Goal: Information Seeking & Learning: Learn about a topic

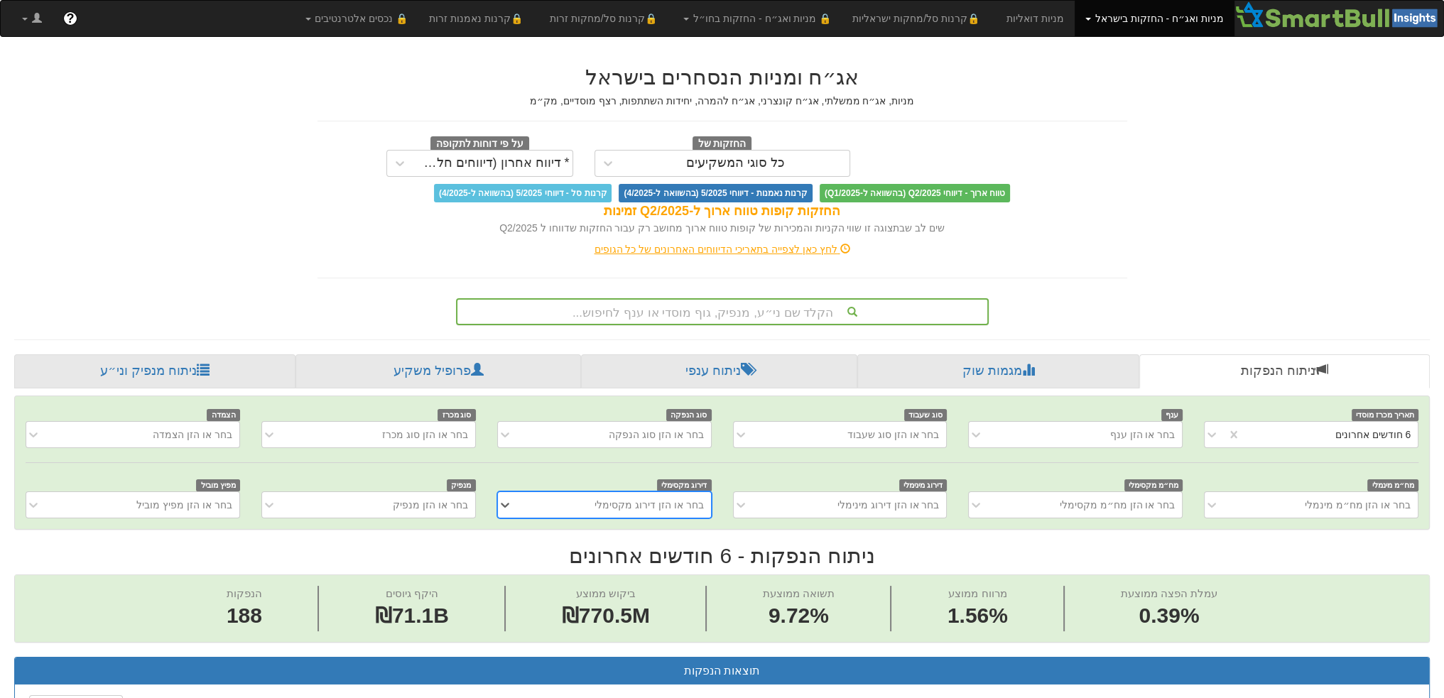
scroll to position [0, 2498]
click at [753, 305] on div "הקלד שם ני״ע, מנפיק, גוף מוסדי או ענף לחיפוש..." at bounding box center [722, 312] width 530 height 24
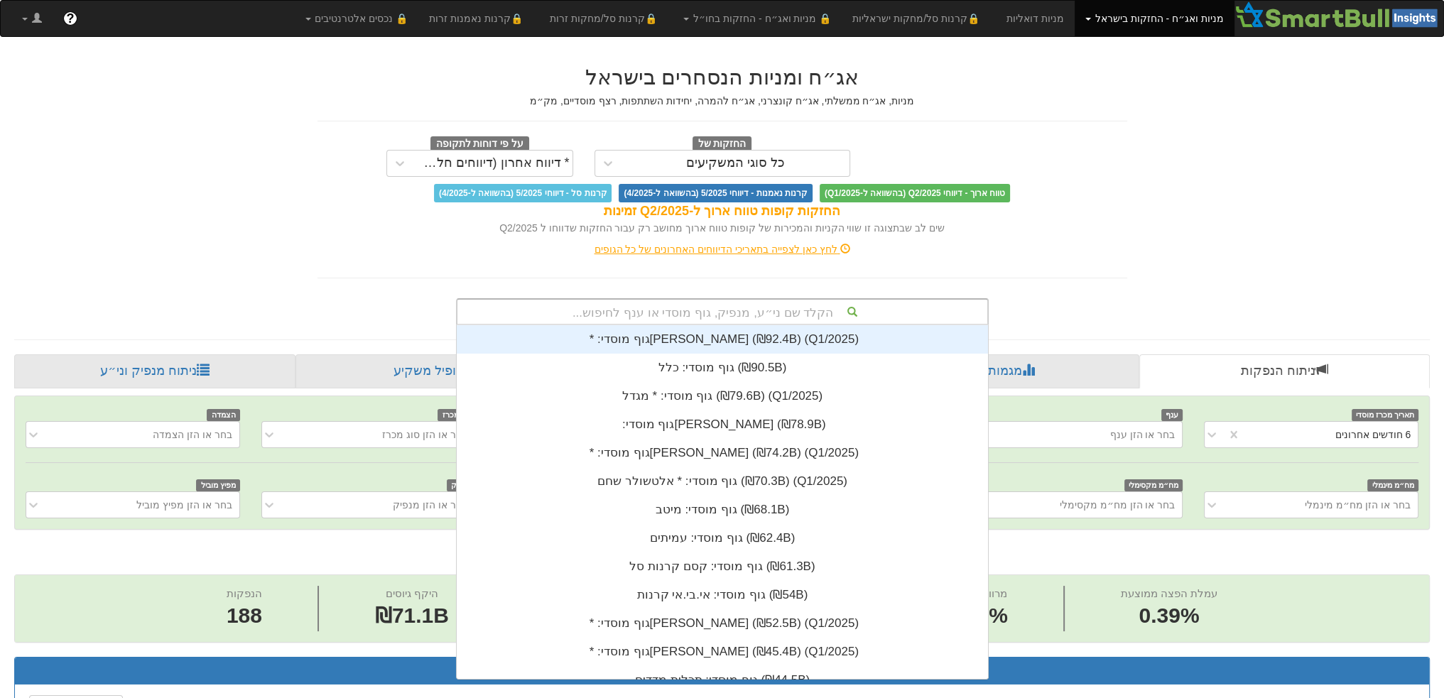
scroll to position [353, 0]
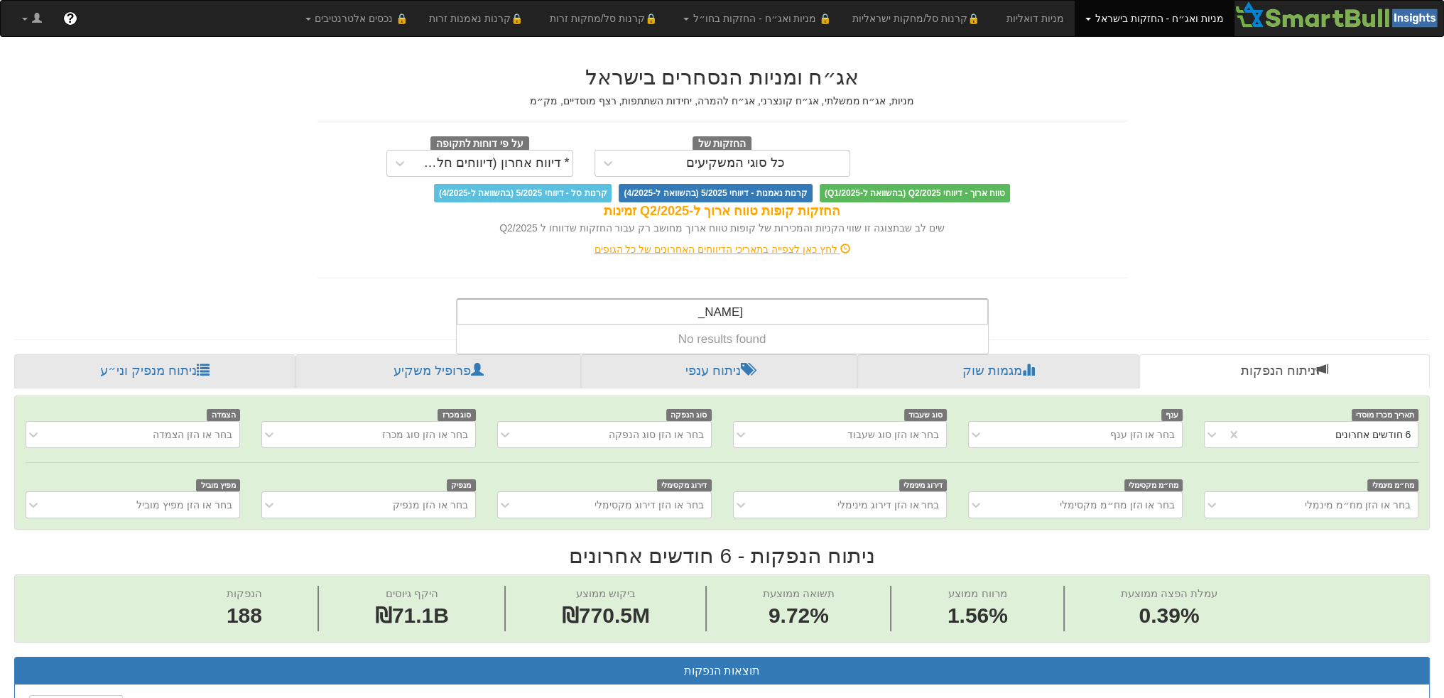
click at [753, 305] on div "rbh mho rbh mho" at bounding box center [722, 312] width 530 height 24
click at [754, 305] on div "rbh mho rbh mho" at bounding box center [722, 312] width 530 height 24
drag, startPoint x: 681, startPoint y: 309, endPoint x: 722, endPoint y: 303, distance: 40.9
click at [722, 303] on div "rbh mho rbh mho" at bounding box center [722, 312] width 530 height 24
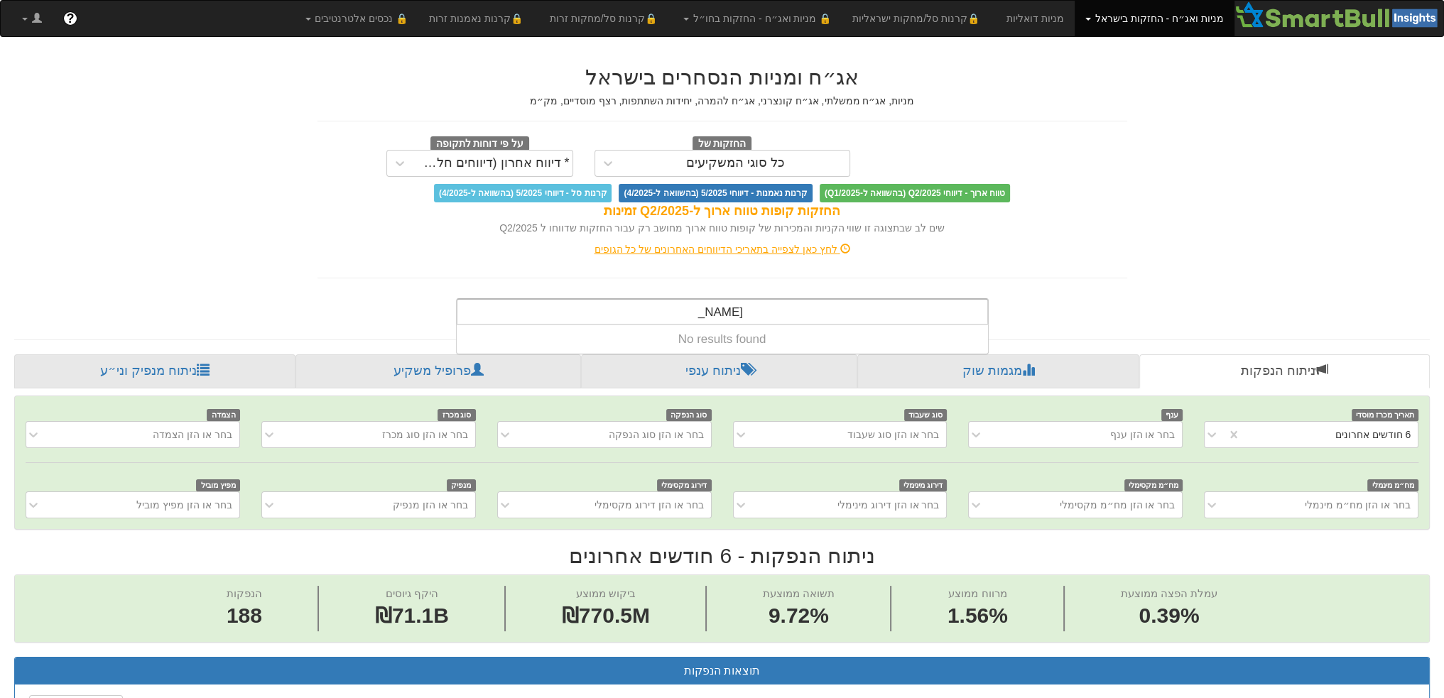
click at [722, 303] on input "rbh mho" at bounding box center [720, 314] width 45 height 28
click at [721, 303] on input "rbh mho" at bounding box center [720, 314] width 45 height 28
click at [715, 303] on input "rbh mho" at bounding box center [720, 314] width 45 height 28
click at [705, 314] on input "rbh mho" at bounding box center [720, 314] width 45 height 28
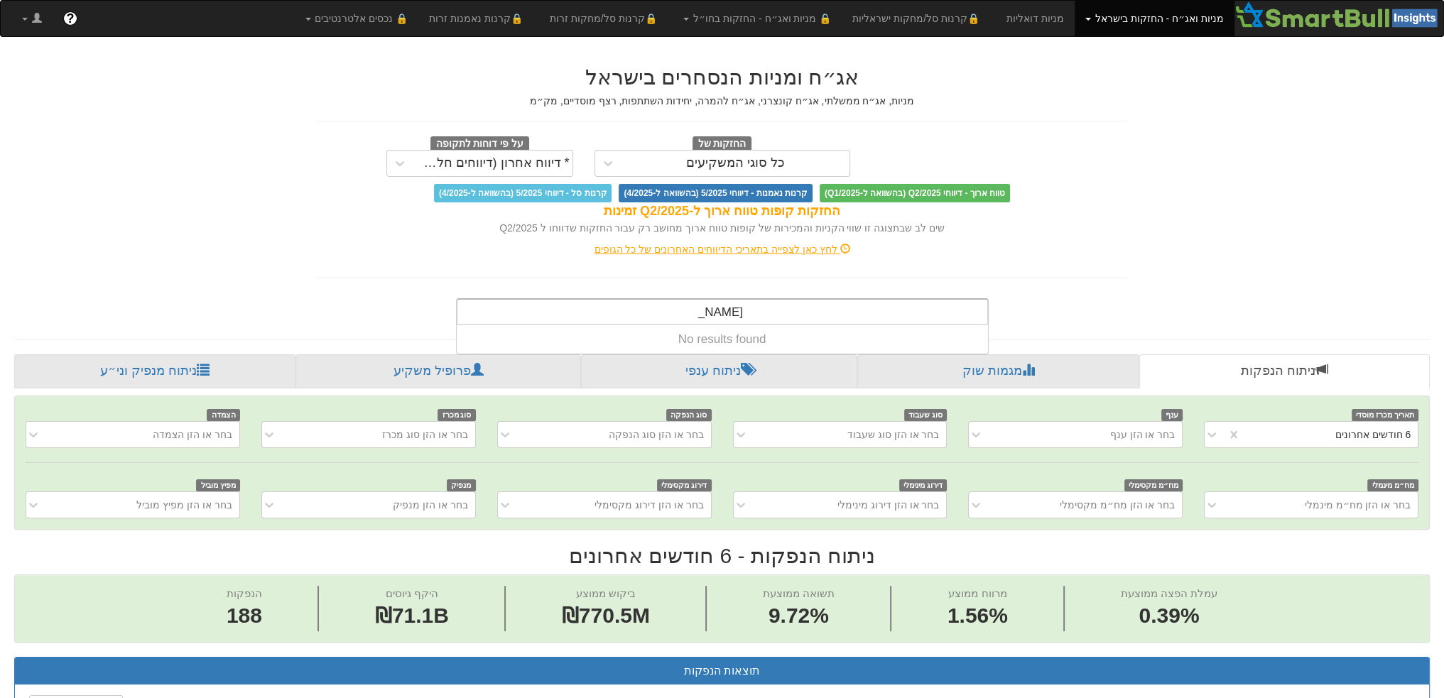
click at [704, 314] on input "rbh mho" at bounding box center [720, 314] width 45 height 28
click at [710, 314] on input "rbh mho" at bounding box center [720, 314] width 45 height 28
drag, startPoint x: 744, startPoint y: 315, endPoint x: 695, endPoint y: 318, distance: 49.8
click at [695, 318] on div "rbh mho rbh mho" at bounding box center [721, 312] width 60 height 24
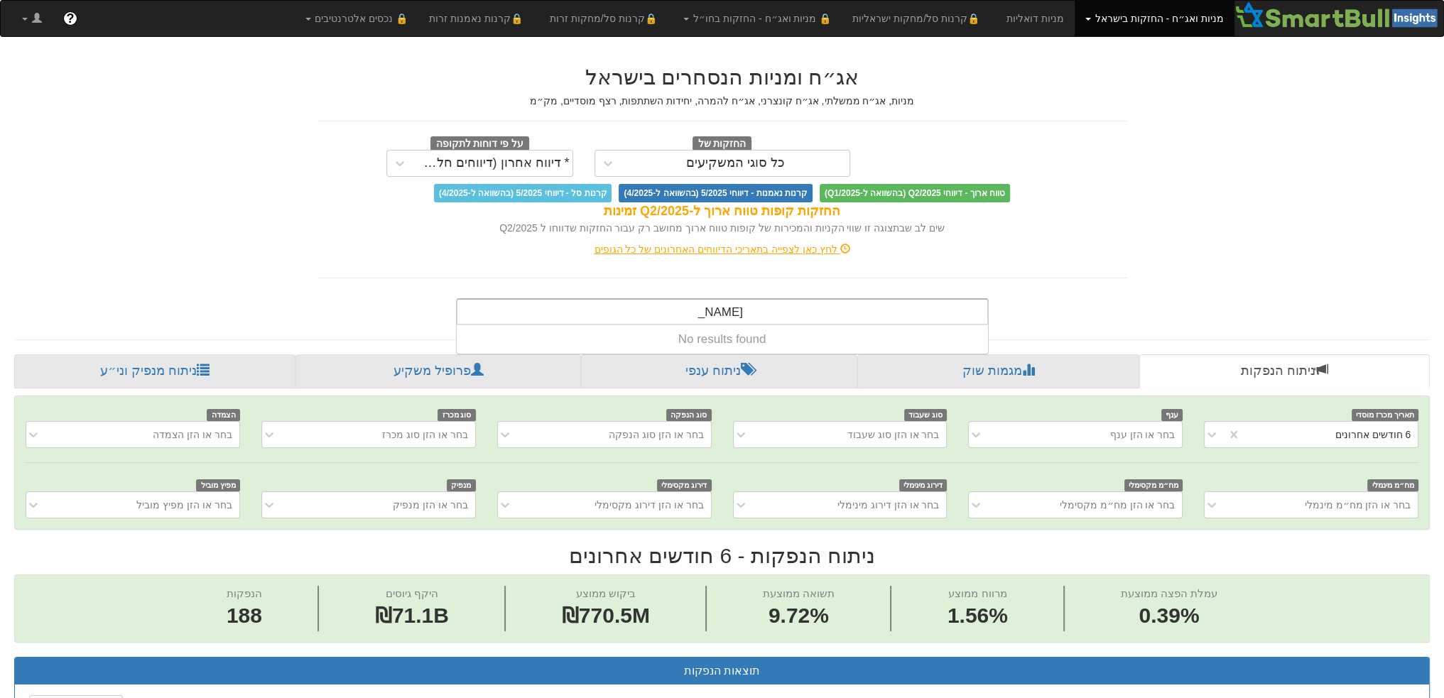
drag, startPoint x: 688, startPoint y: 313, endPoint x: 740, endPoint y: 312, distance: 51.9
click at [742, 312] on div "rbh mho rbh mho" at bounding box center [722, 312] width 530 height 24
click at [725, 311] on input "rbh mho" at bounding box center [720, 314] width 45 height 28
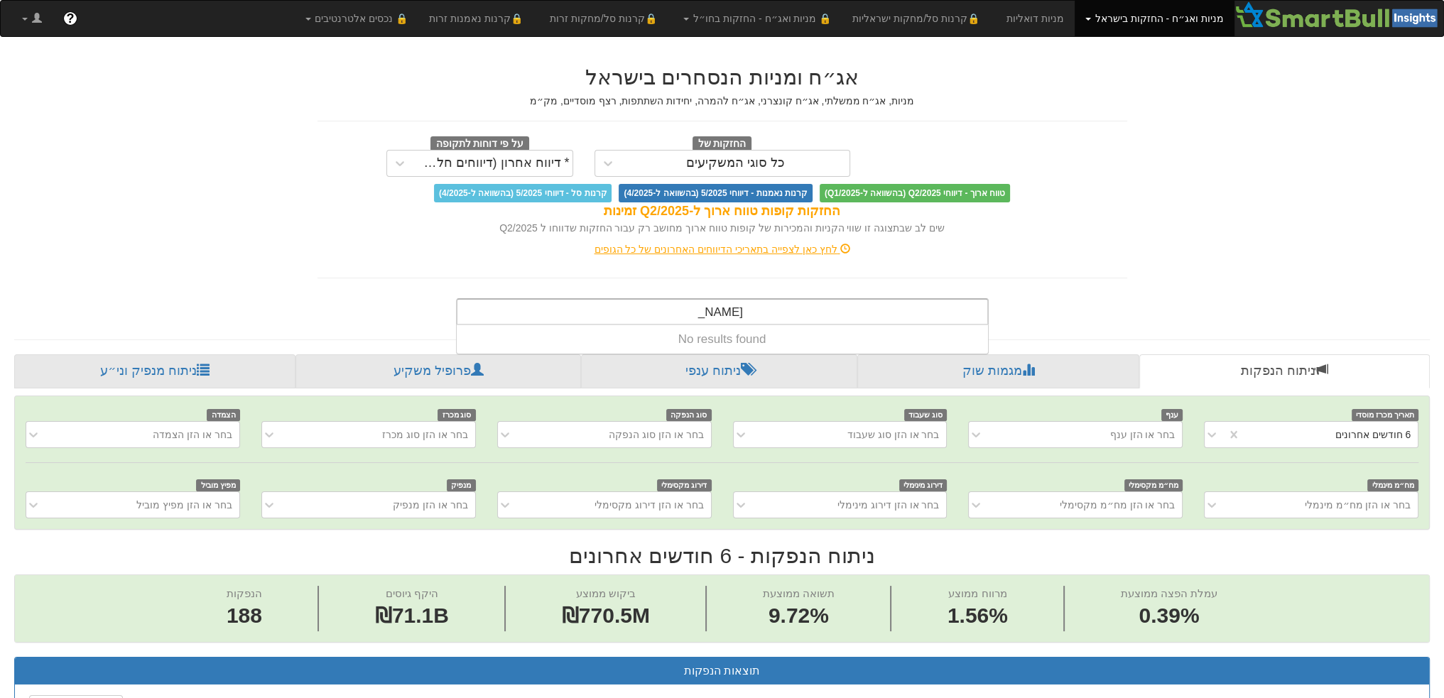
drag, startPoint x: 688, startPoint y: 308, endPoint x: 739, endPoint y: 307, distance: 51.2
click at [739, 307] on div "rbh mho rbh mho" at bounding box center [722, 312] width 530 height 24
click at [739, 307] on input "rbh mho" at bounding box center [720, 314] width 45 height 28
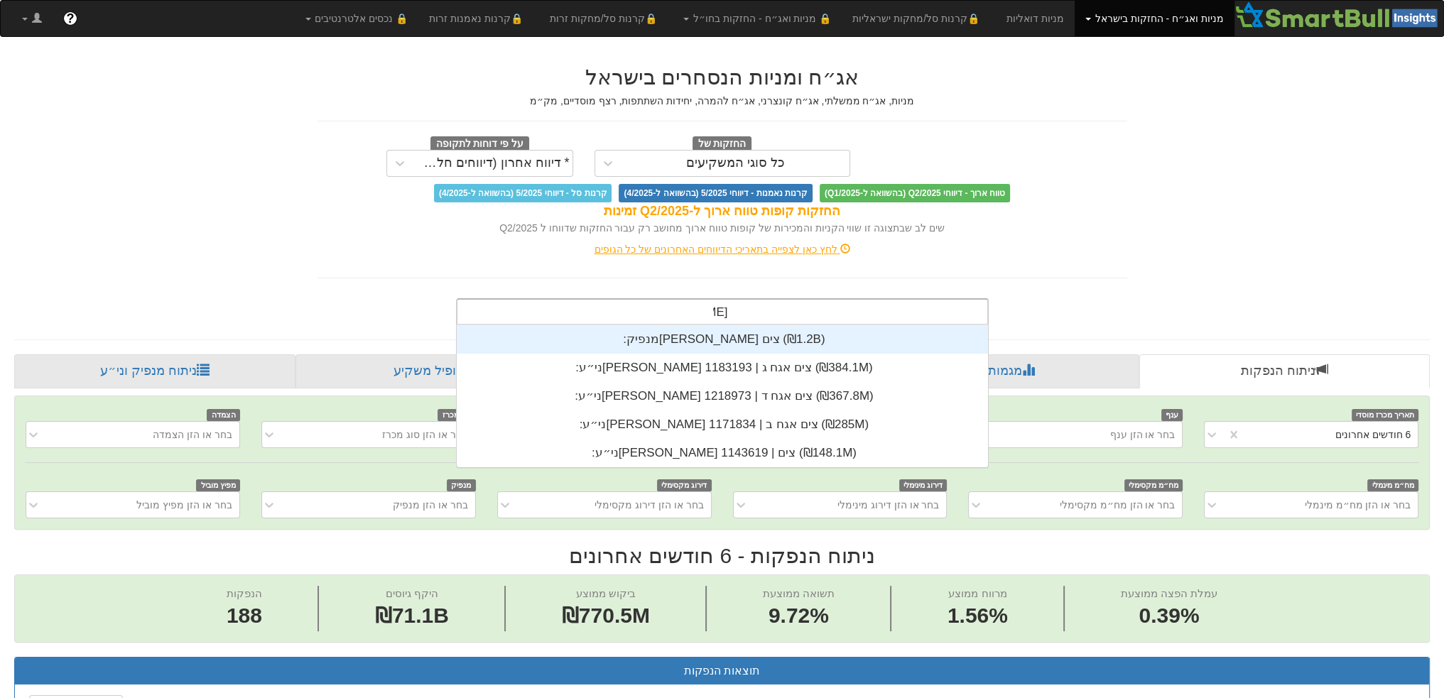
scroll to position [142, 0]
type input "רני צים"
click at [743, 335] on div "מנפיק: ‏רני צים ‎(₪1.2B)‎" at bounding box center [722, 339] width 531 height 28
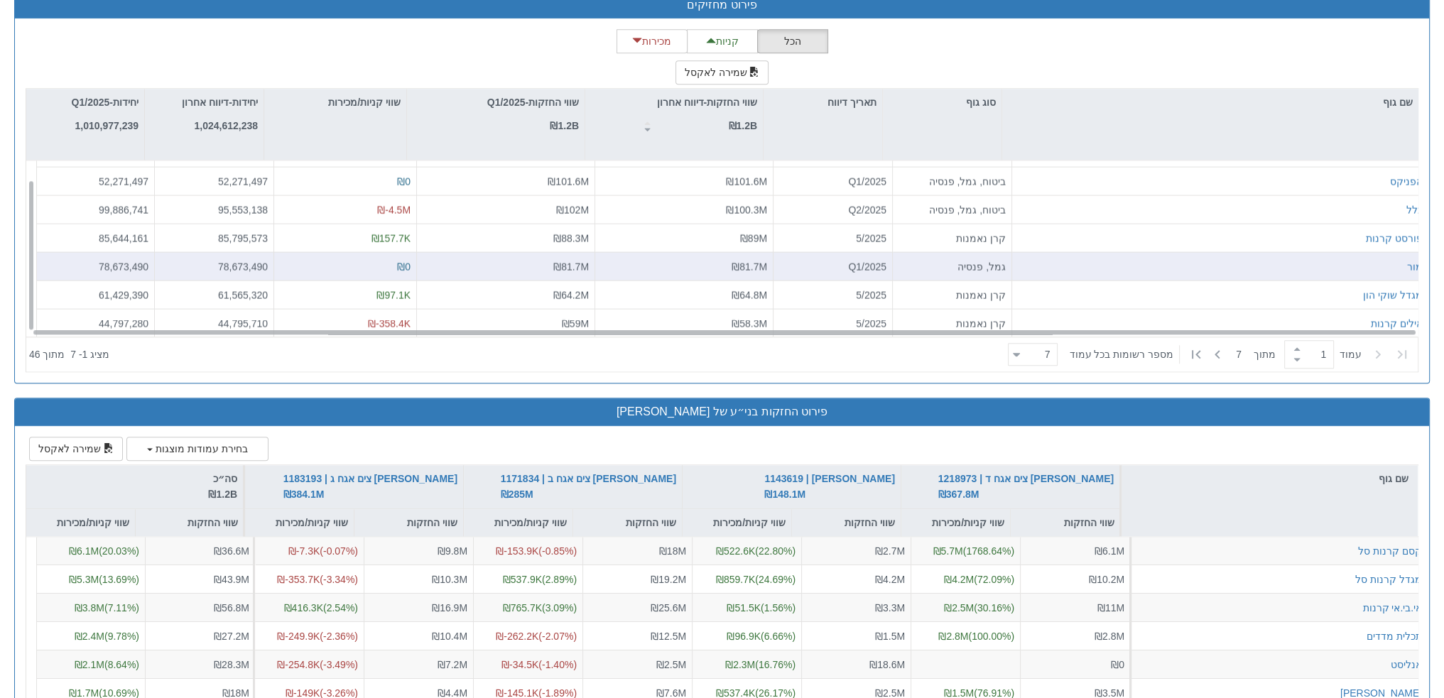
scroll to position [1989, 0]
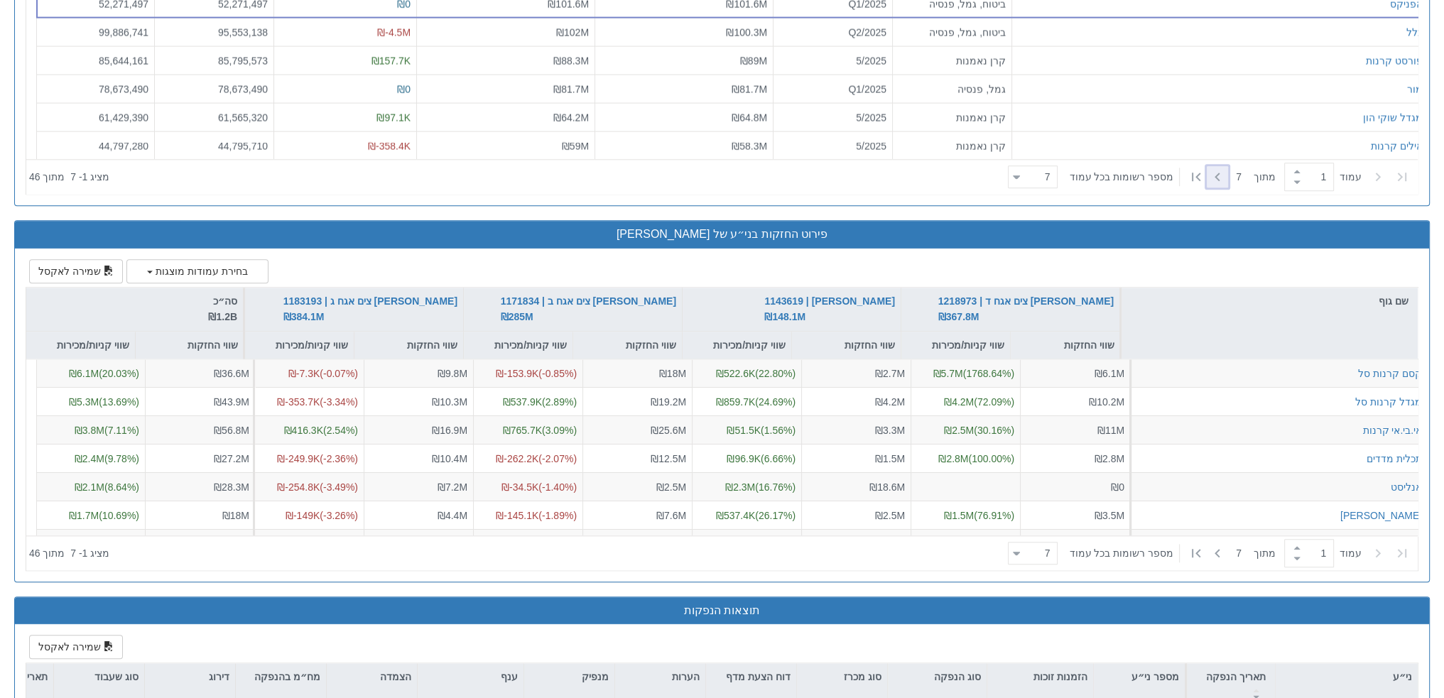
click at [1215, 178] on icon at bounding box center [1217, 176] width 17 height 17
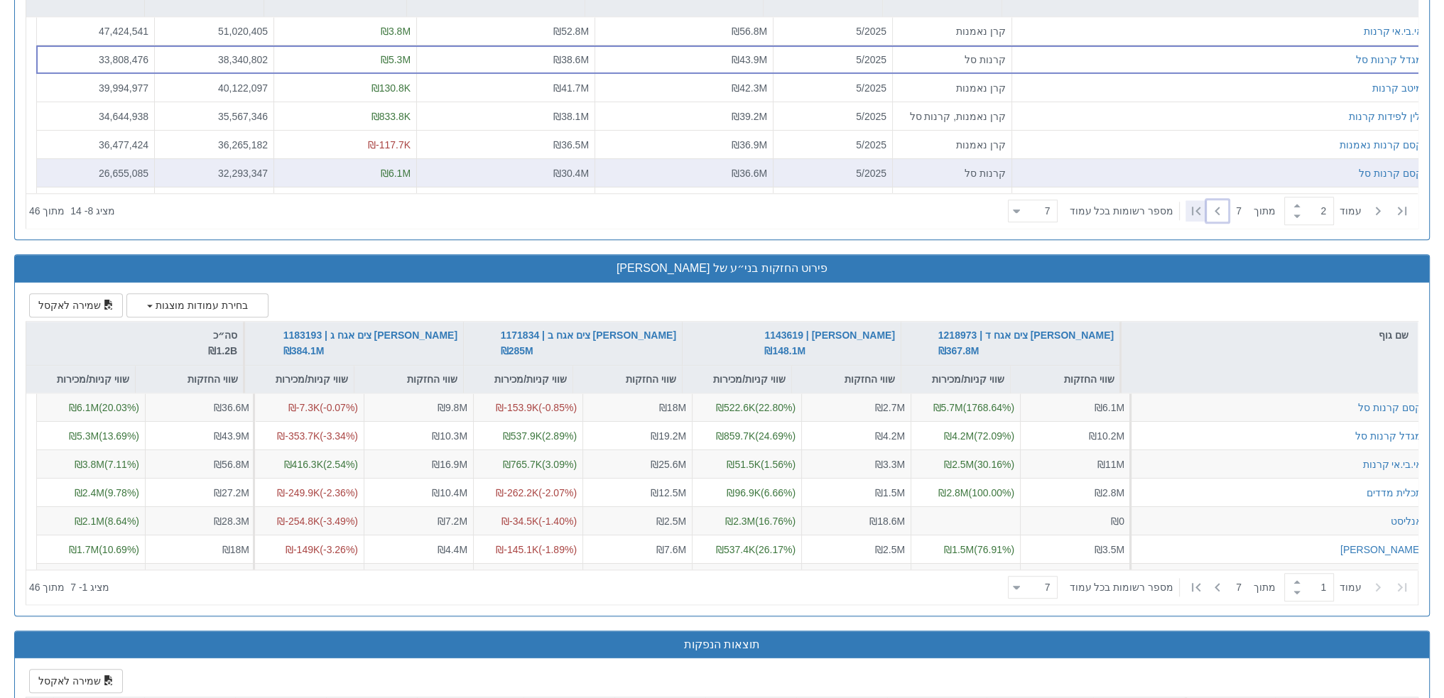
scroll to position [1918, 0]
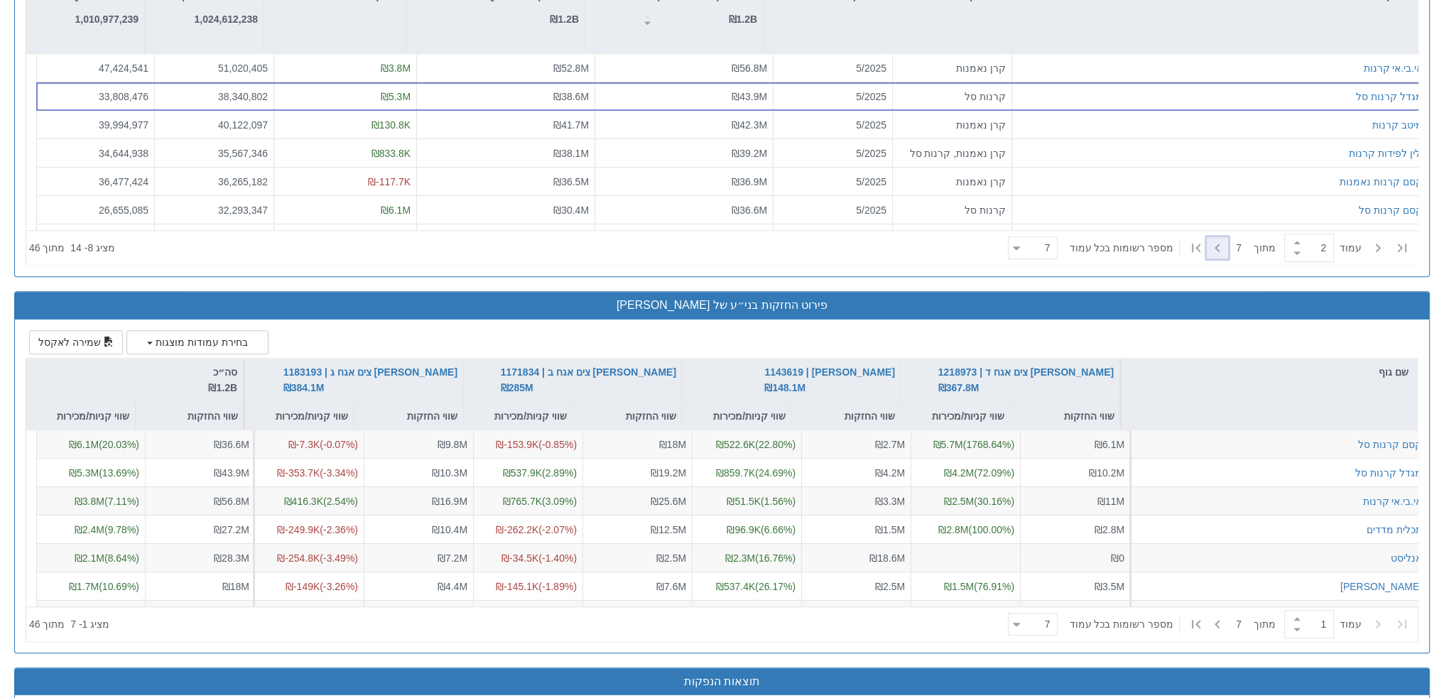
click at [1212, 245] on icon at bounding box center [1217, 247] width 17 height 17
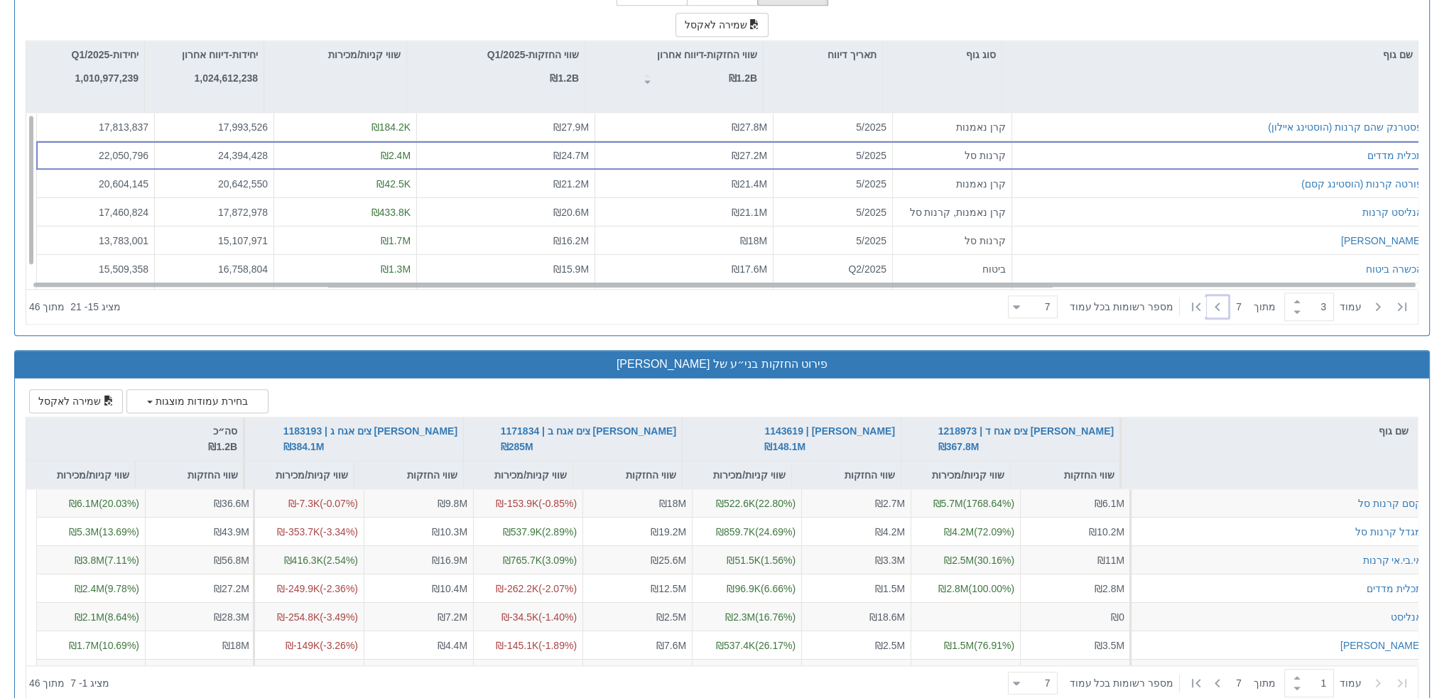
scroll to position [1812, 0]
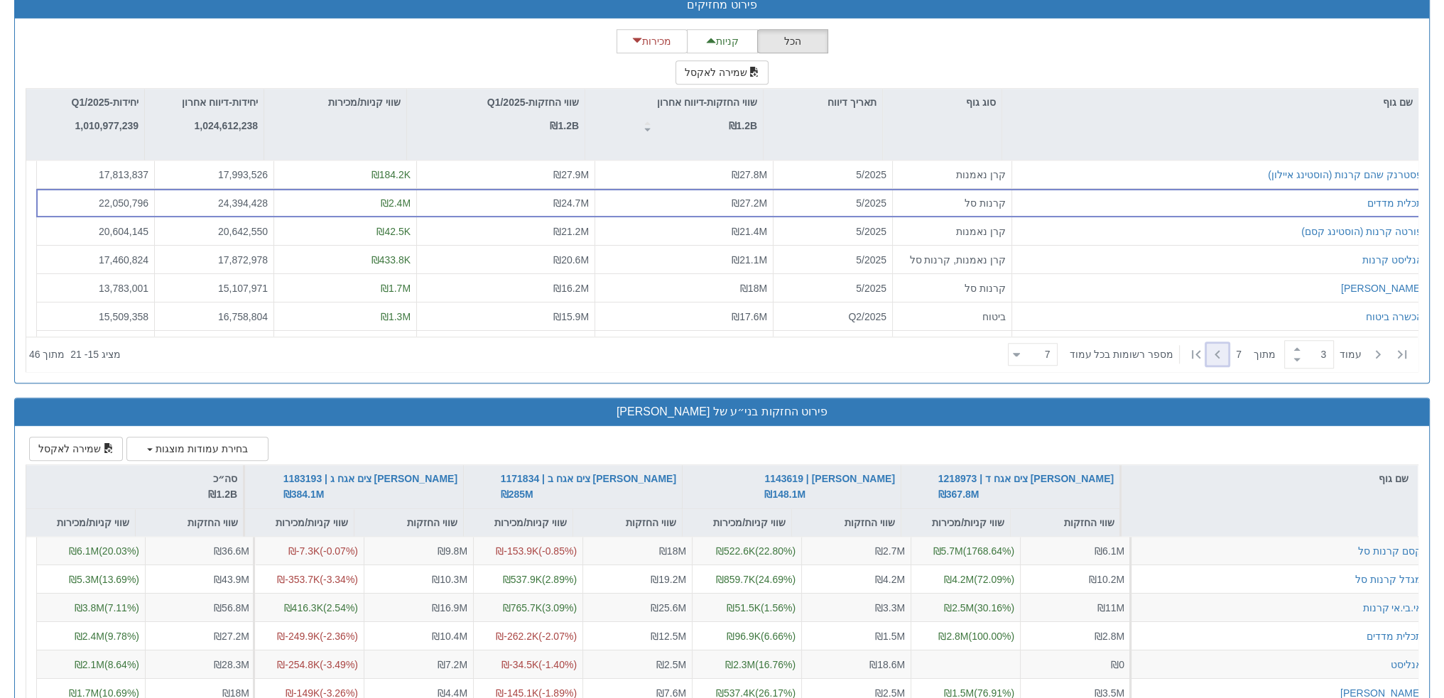
click at [1213, 356] on icon at bounding box center [1217, 354] width 17 height 17
type input "5"
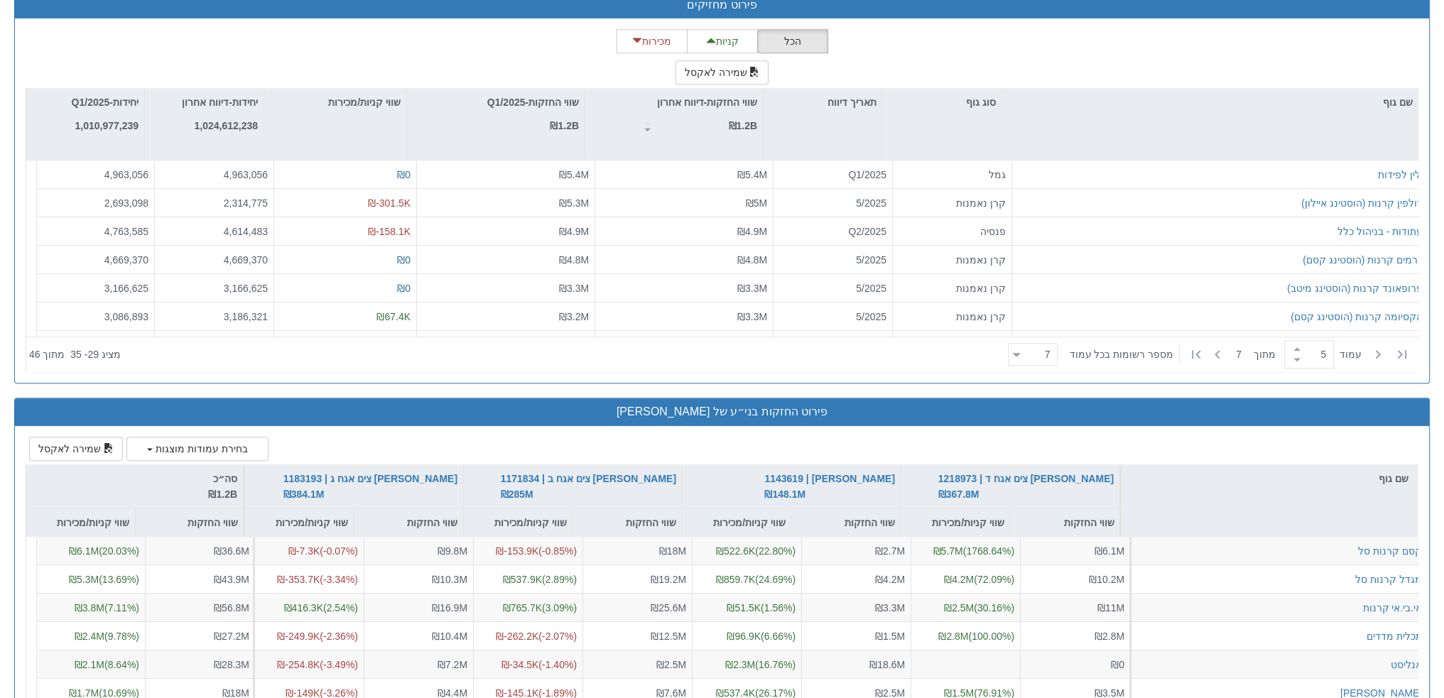
click at [1120, 72] on div "הכל קניות מכירות שמירה לאקסל שם גוף סוג גוף תאריך דיווח שווי החזקות-דיווח אחרון…" at bounding box center [722, 200] width 1393 height 343
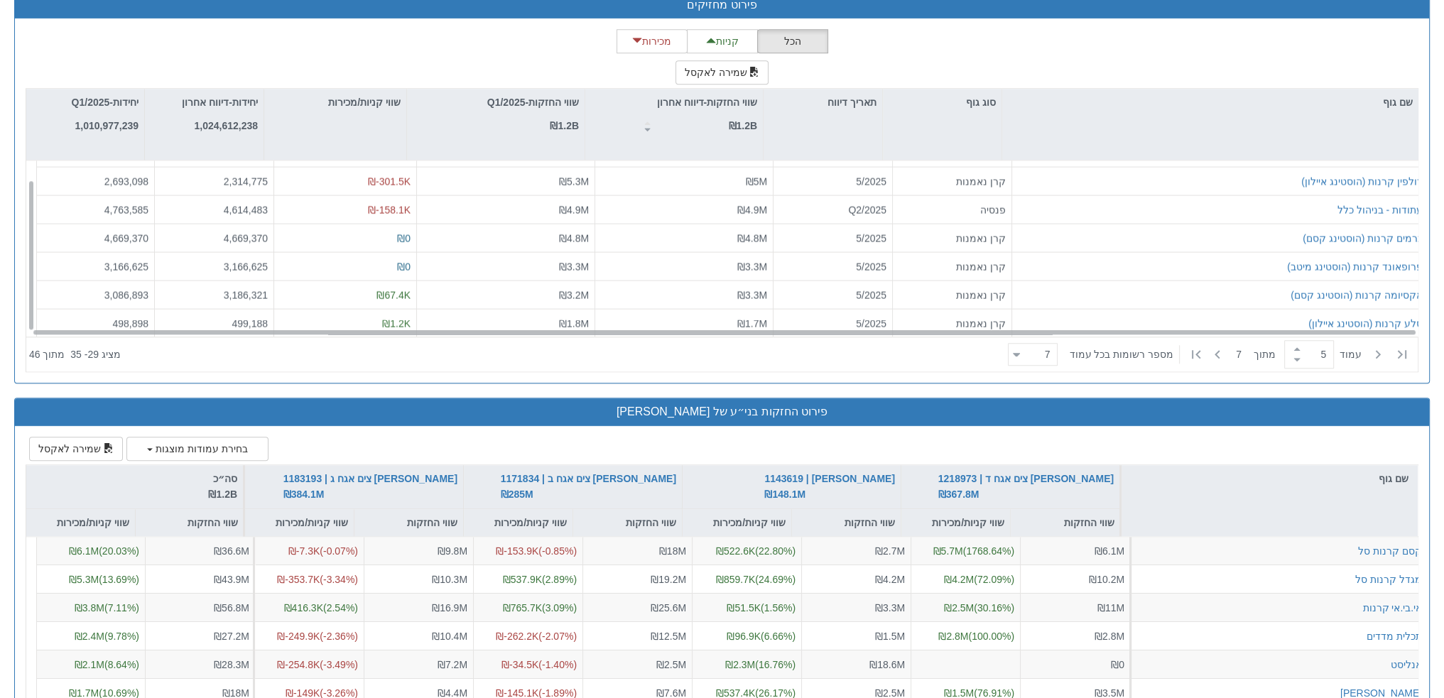
scroll to position [21, 0]
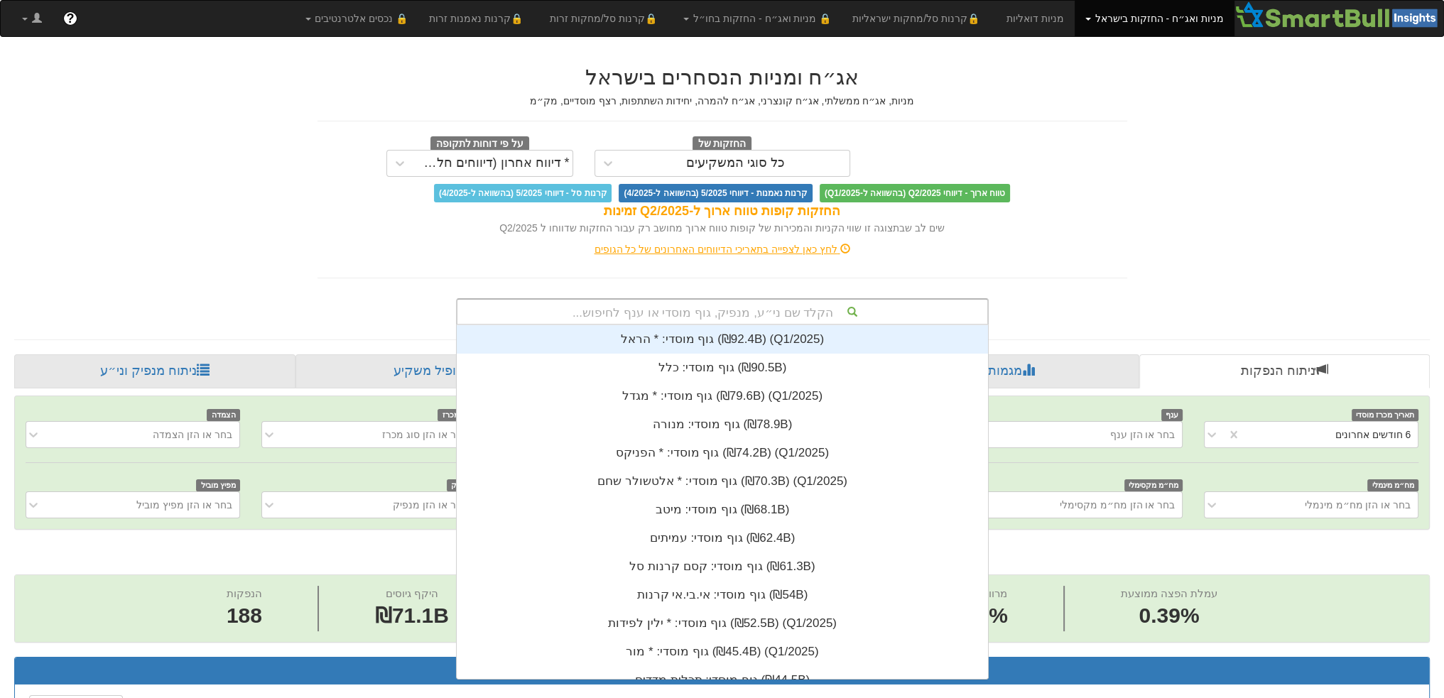
click at [688, 314] on div "הקלד שם ני״ע, מנפיק, גוף מוסדי או ענף לחיפוש..." at bounding box center [722, 312] width 530 height 24
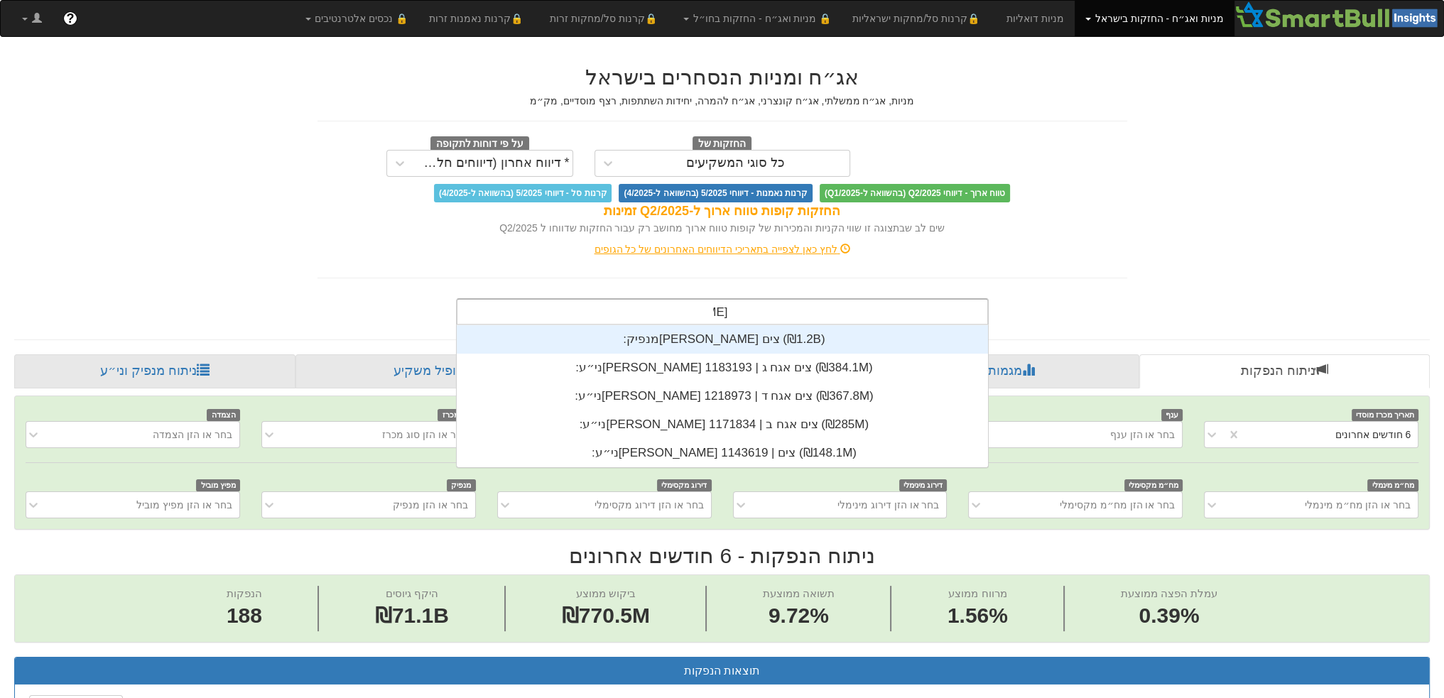
scroll to position [142, 0]
type input "[PERSON_NAME]"
click at [685, 332] on div "מנפיק: ‏[PERSON_NAME] צים ‎(₪1.2B)‎" at bounding box center [722, 339] width 531 height 28
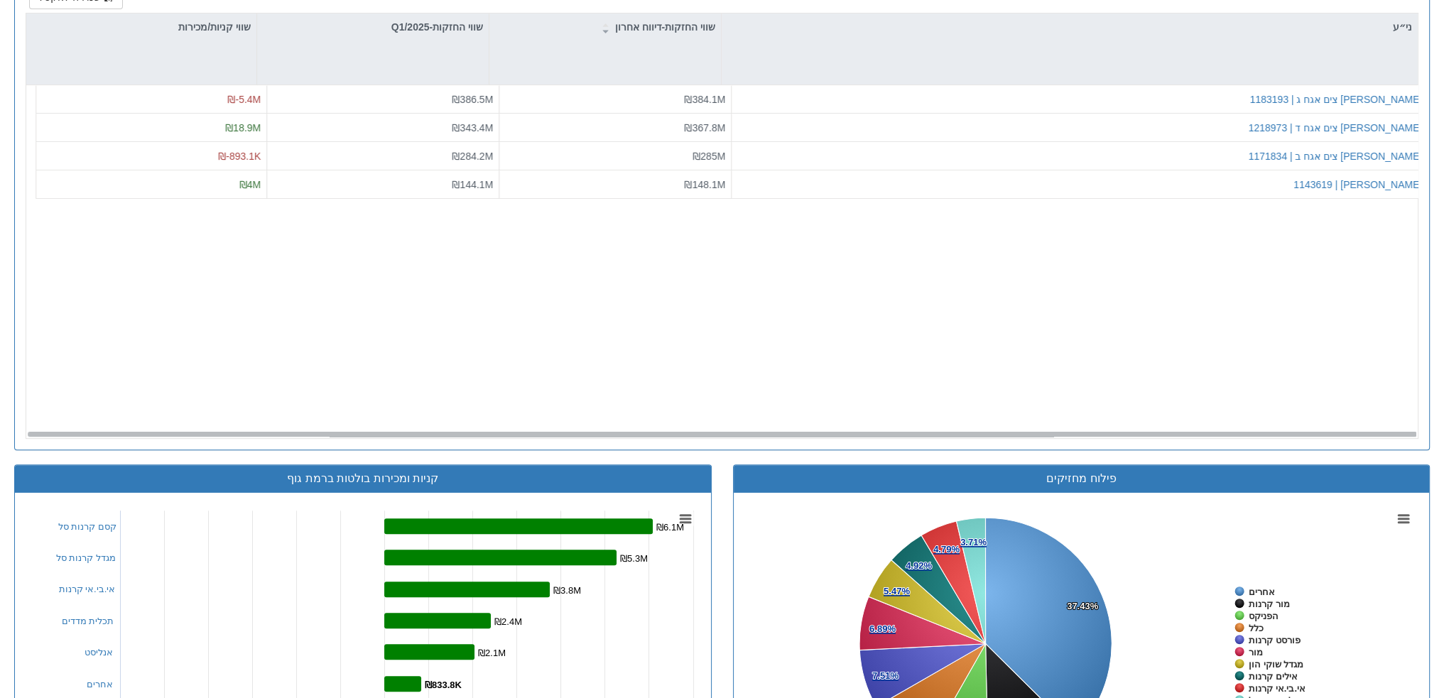
scroll to position [639, 0]
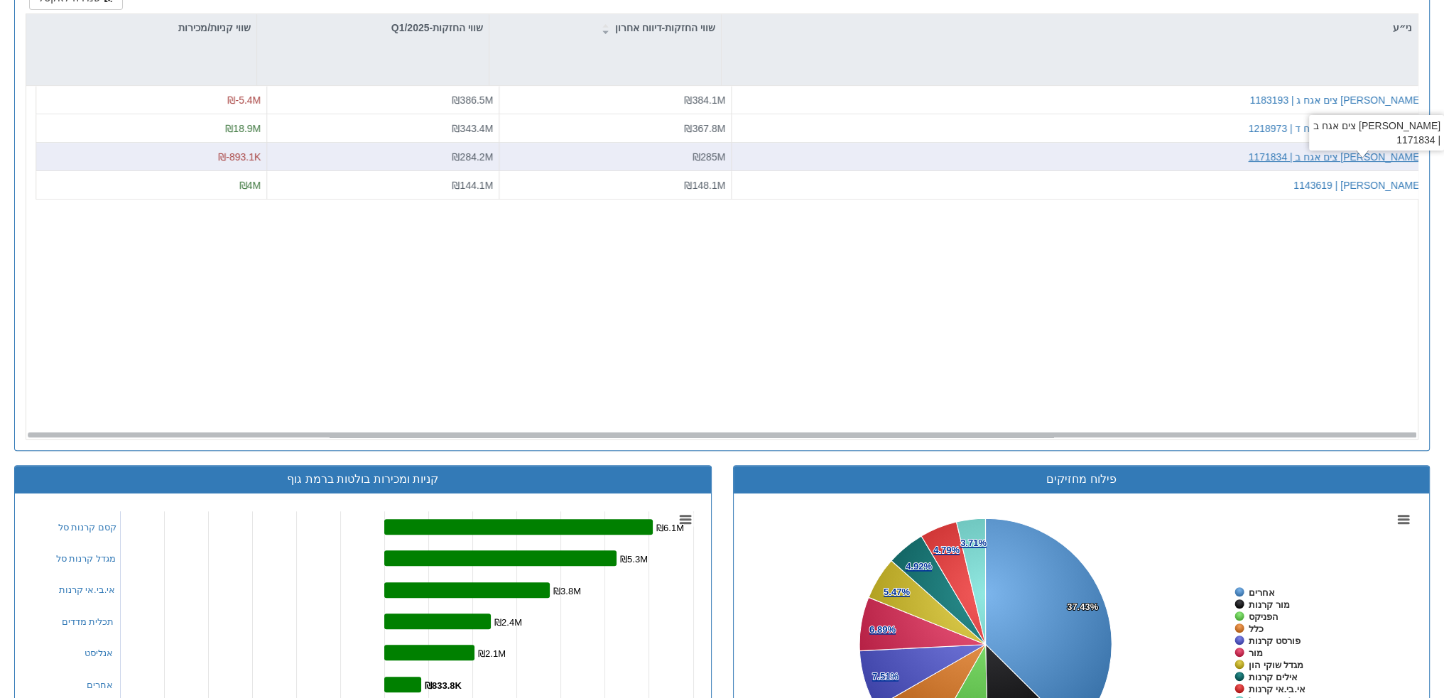
click at [1384, 151] on div "רני צים אגח ב | 1171834" at bounding box center [1335, 157] width 174 height 14
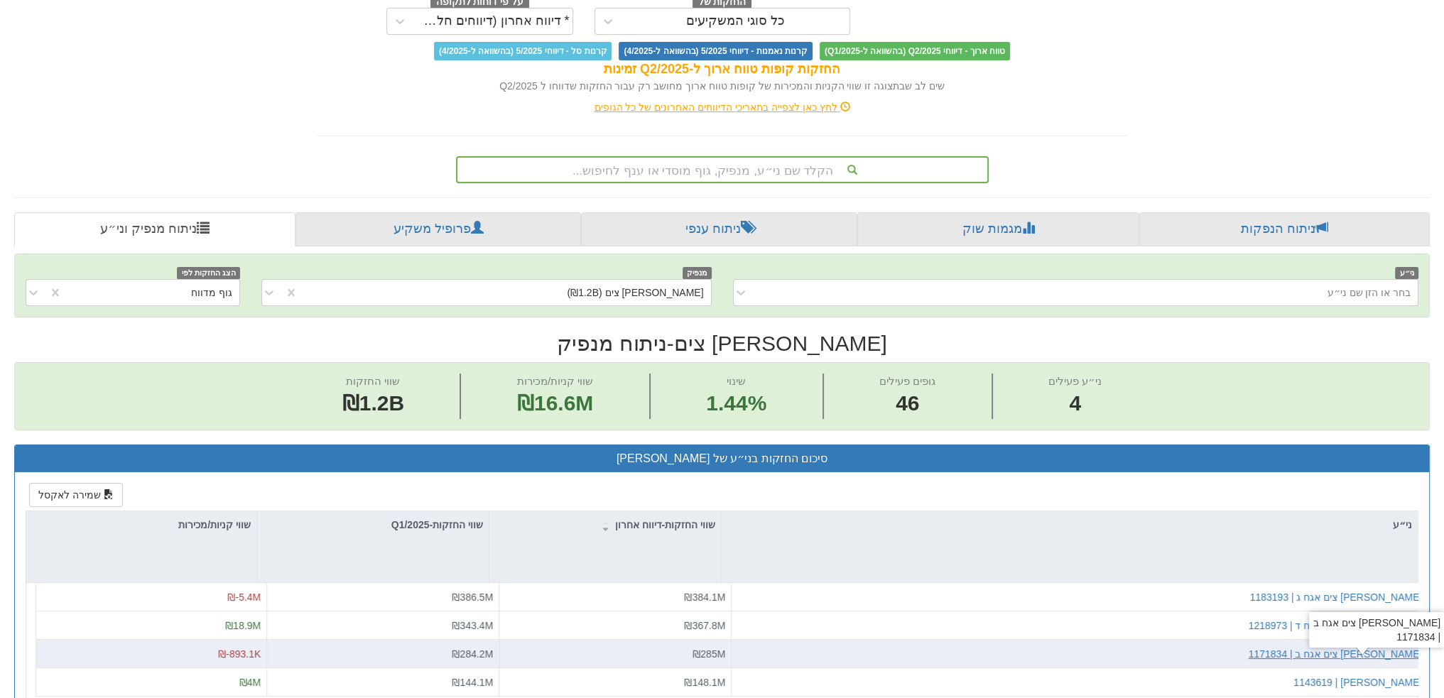
click at [1377, 649] on div "רני צים אגח ב | 1171834" at bounding box center [1335, 654] width 174 height 14
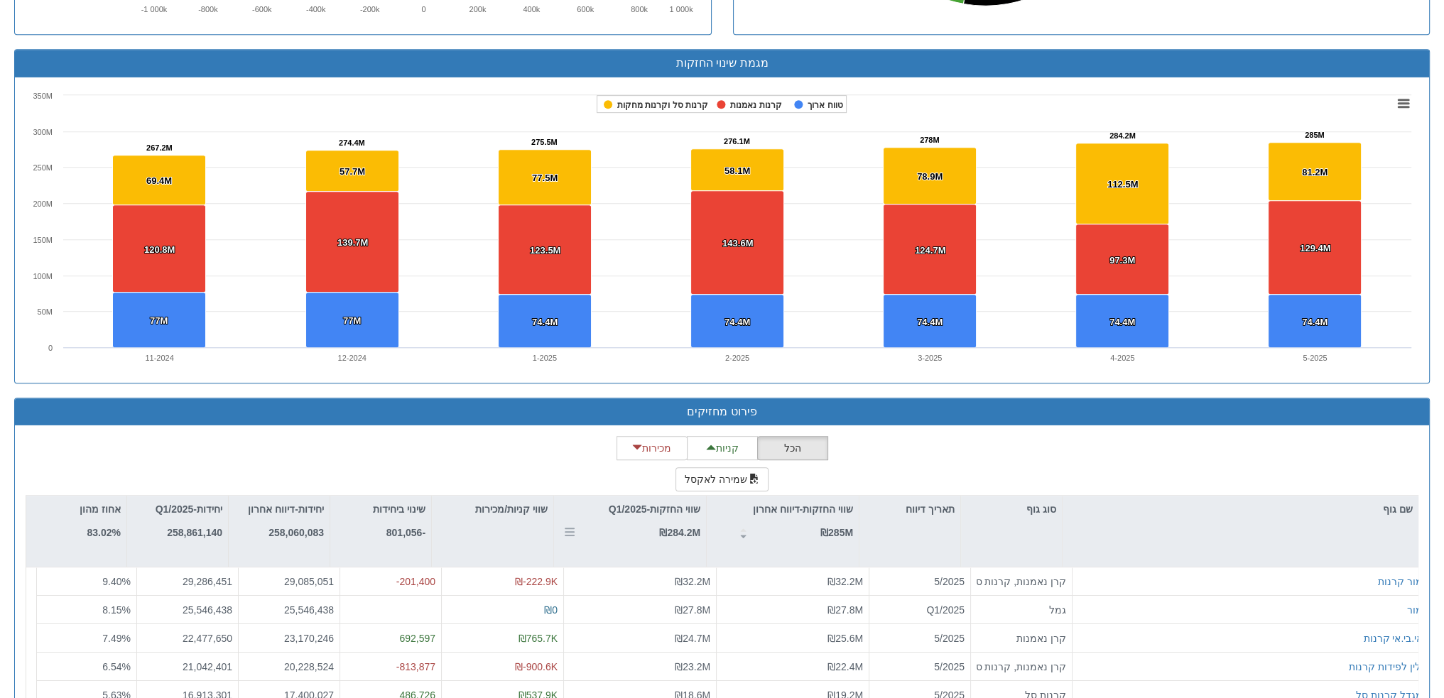
scroll to position [924, 0]
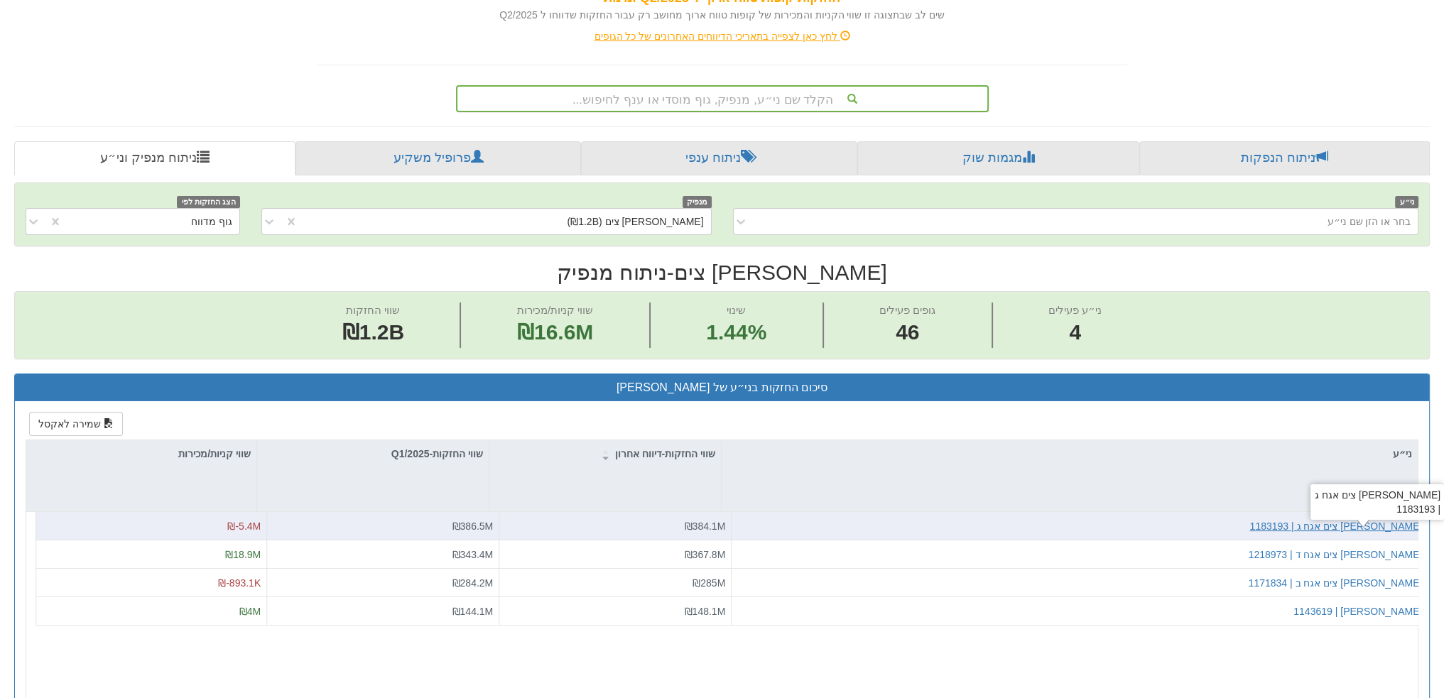
click at [1375, 524] on div "רני צים אגח ג | 1183193" at bounding box center [1336, 526] width 173 height 14
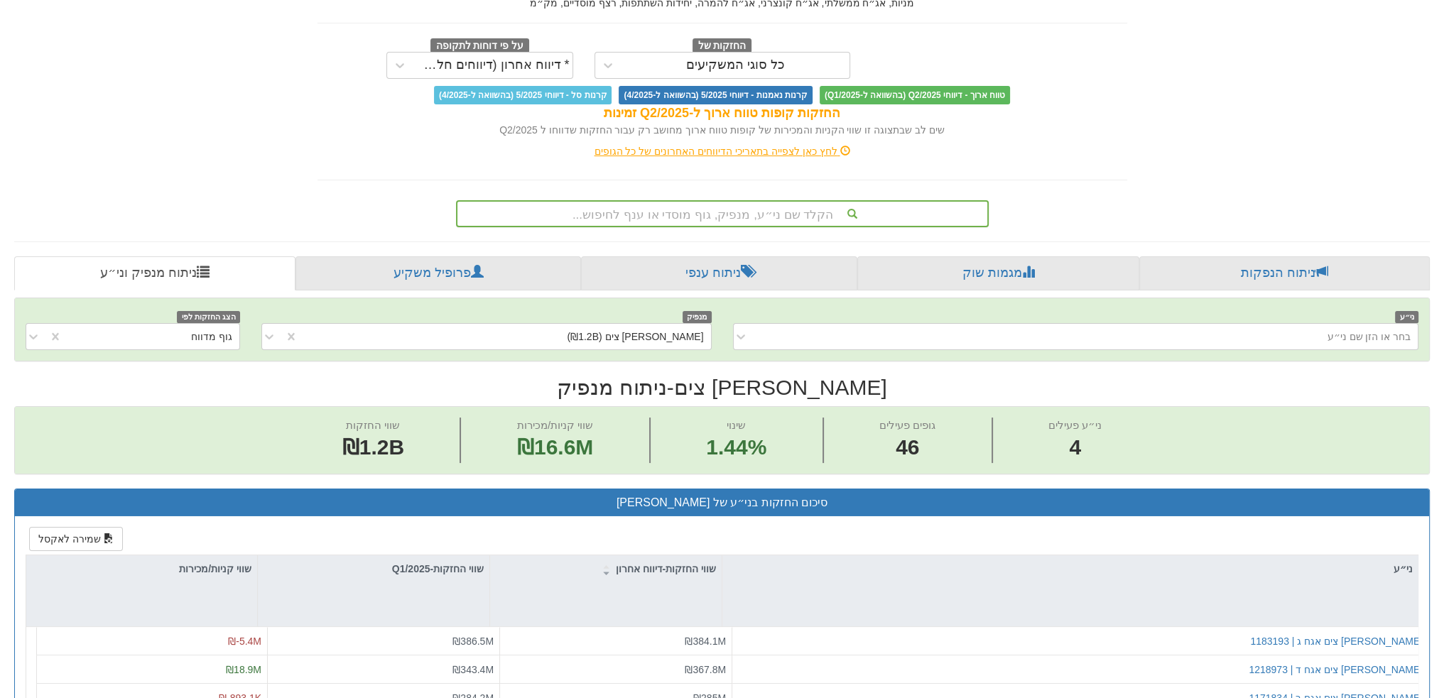
scroll to position [159, 0]
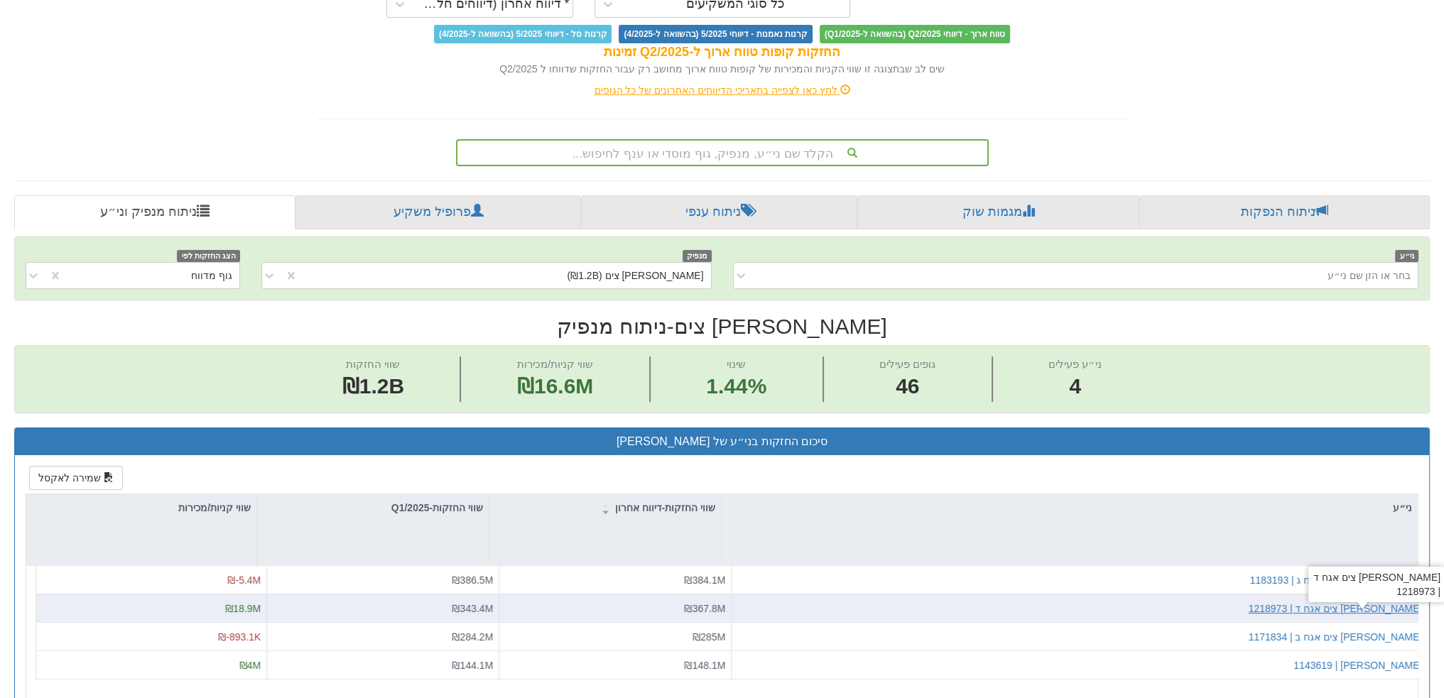
click at [1376, 603] on div "רני צים אגח ד | 1218973" at bounding box center [1335, 609] width 174 height 14
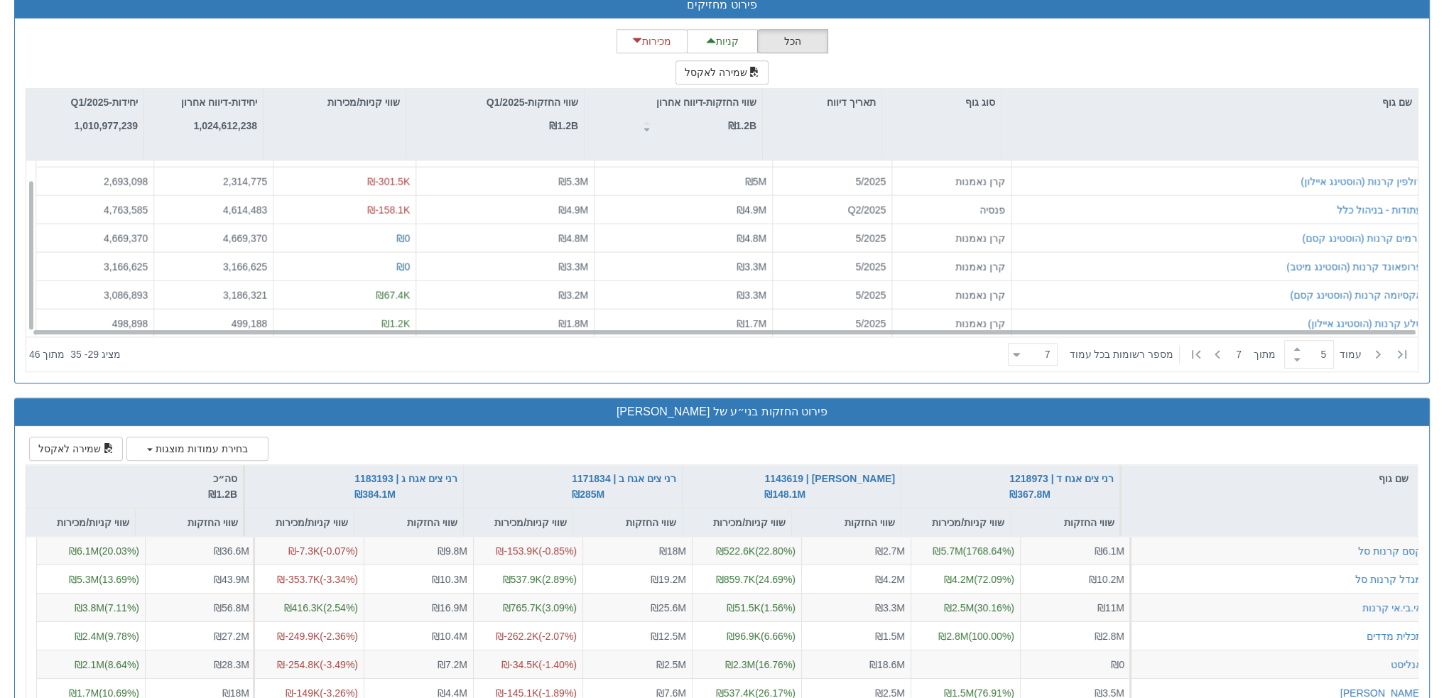
scroll to position [0, 2498]
